Goal: Navigation & Orientation: Find specific page/section

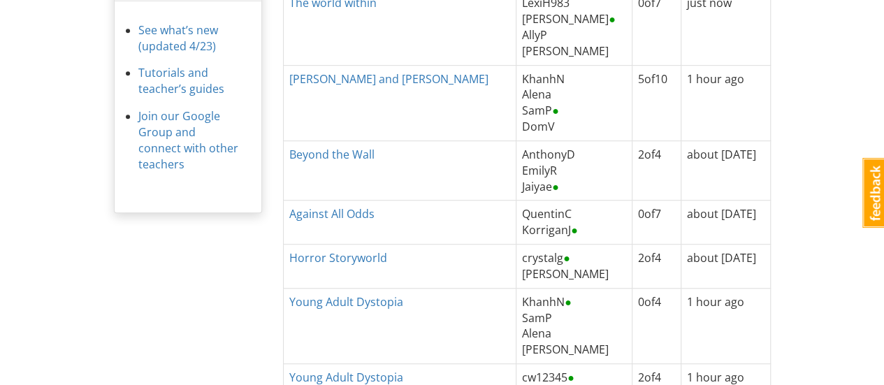
scroll to position [325, 0]
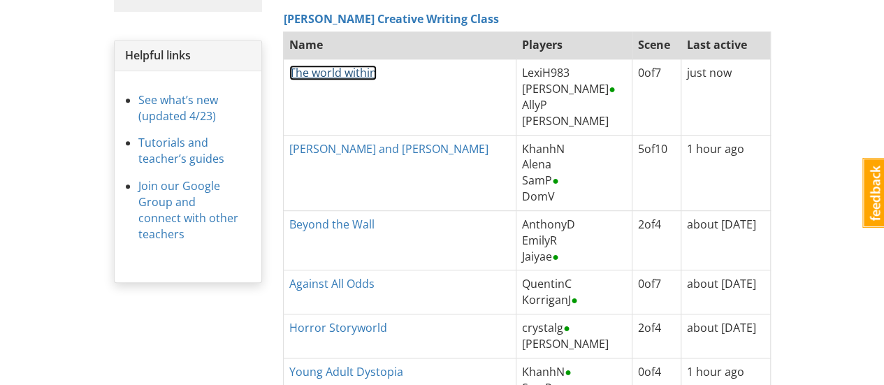
click at [327, 73] on link "The world within" at bounding box center [332, 72] width 87 height 15
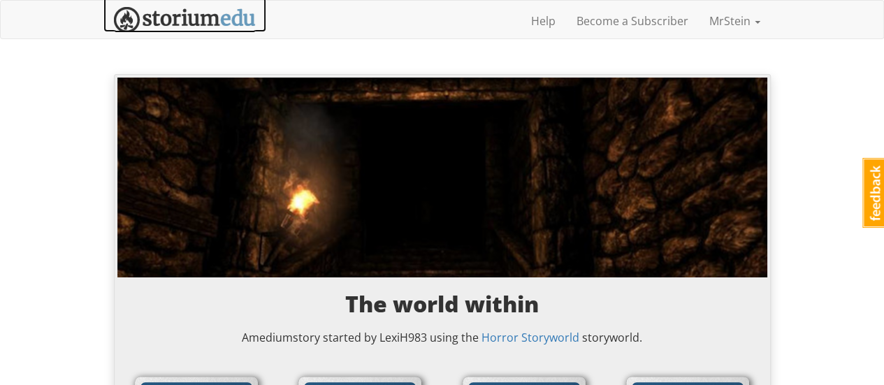
click at [178, 22] on img at bounding box center [185, 20] width 142 height 26
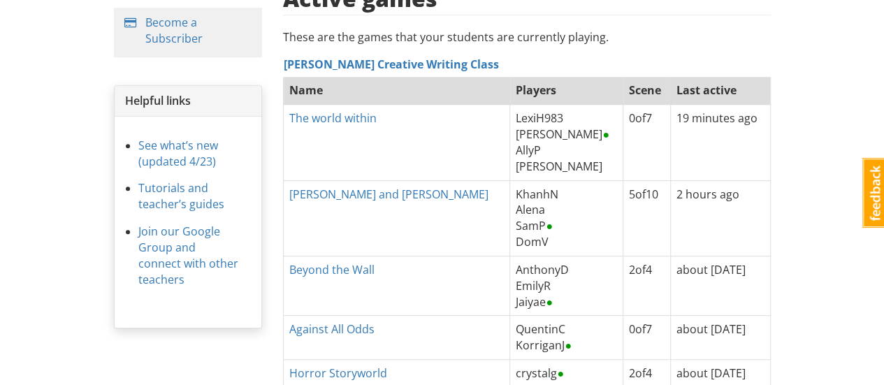
scroll to position [350, 0]
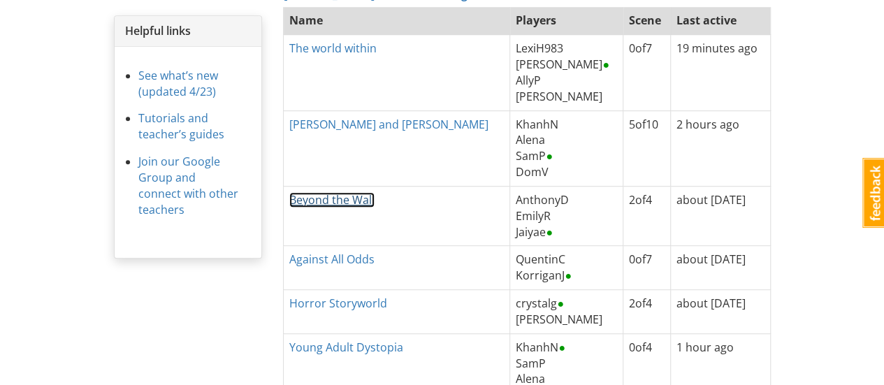
click at [315, 198] on link "Beyond the Wall" at bounding box center [331, 199] width 85 height 15
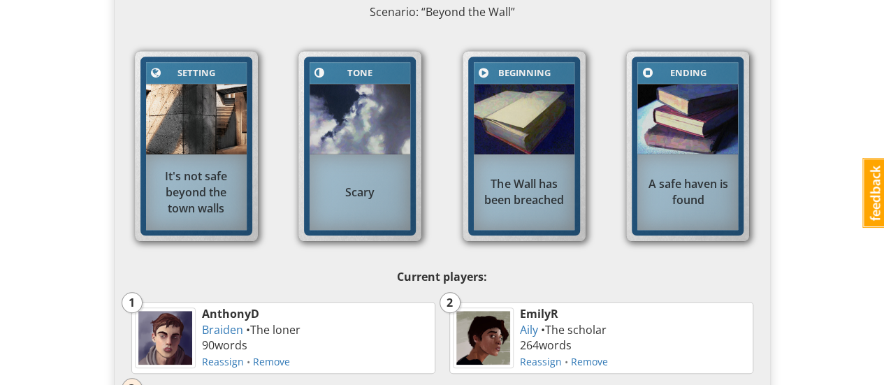
scroll to position [489, 0]
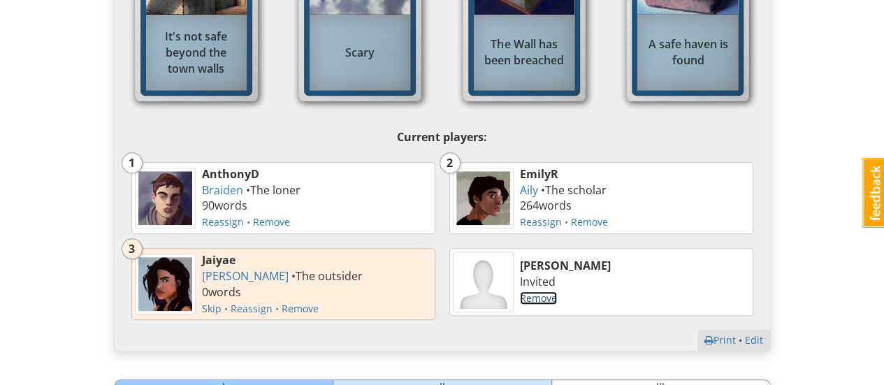
click at [541, 297] on link "Remove" at bounding box center [538, 298] width 37 height 13
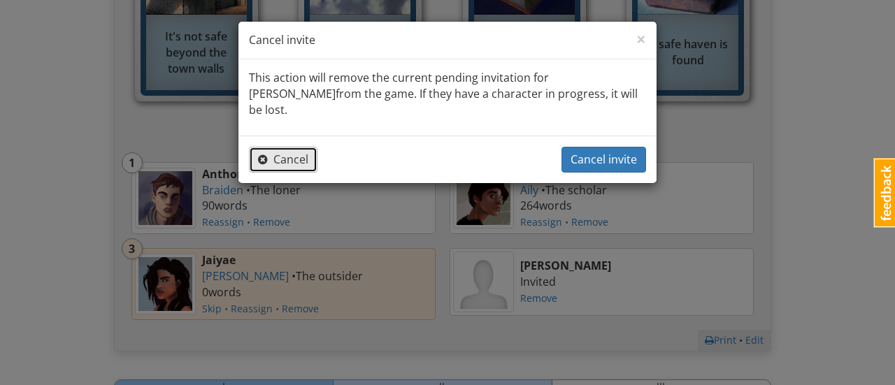
click at [286, 152] on span "Cancel" at bounding box center [283, 159] width 50 height 15
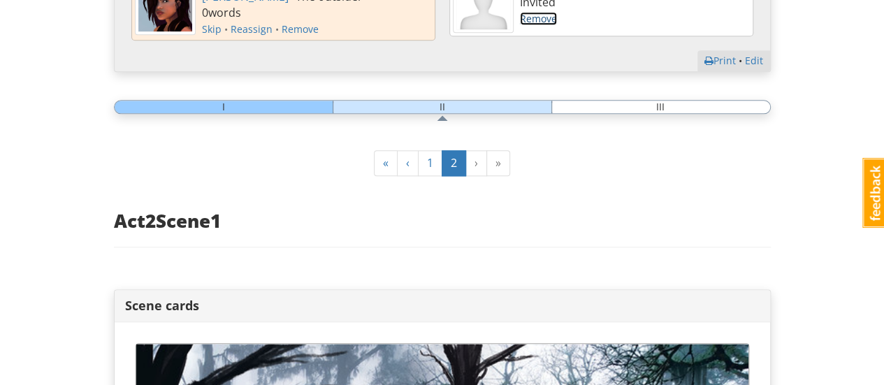
scroll to position [839, 0]
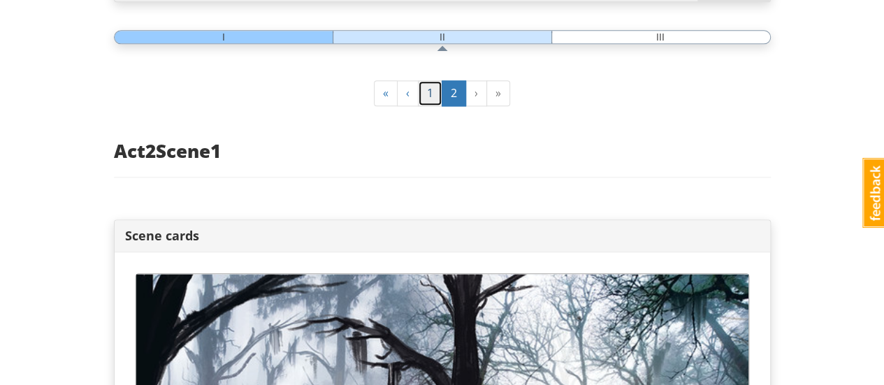
click at [425, 94] on link "1" at bounding box center [430, 93] width 24 height 26
